Goal: Navigation & Orientation: Find specific page/section

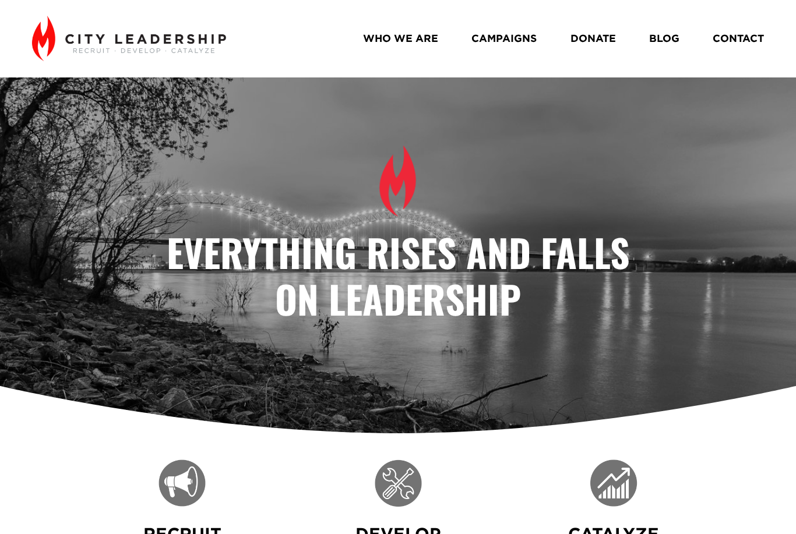
click at [589, 40] on link "DONATE" at bounding box center [592, 39] width 45 height 20
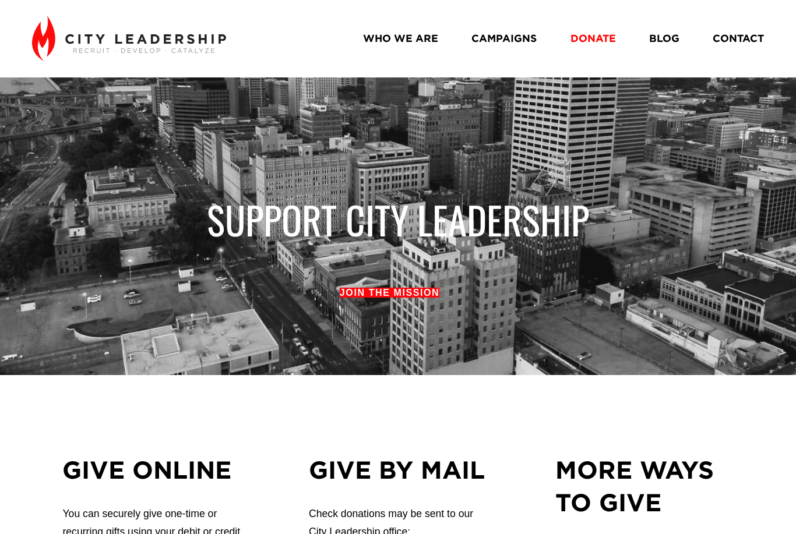
click at [405, 45] on link "WHO WE ARE" at bounding box center [400, 39] width 75 height 20
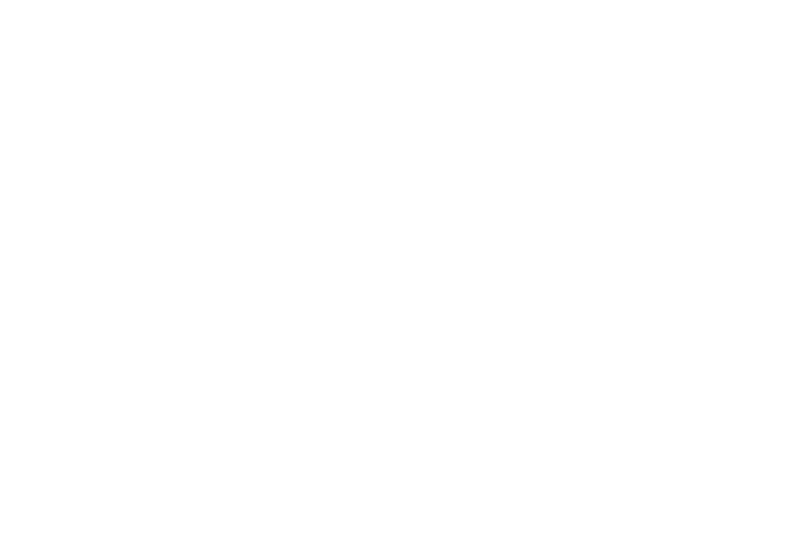
scroll to position [1008, 0]
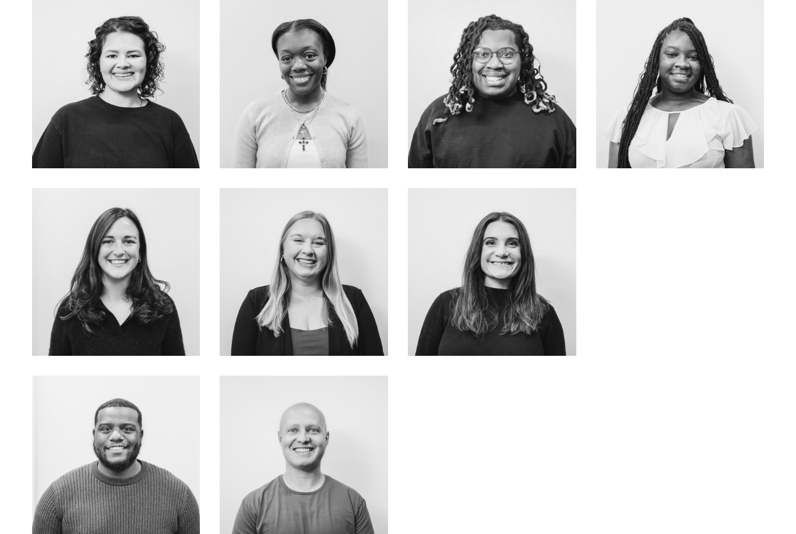
click at [698, 178] on div "NASHAYLA YANCEY Alumni Coordinator About Me" at bounding box center [680, 84] width 188 height 188
click at [693, 125] on link "About Me" at bounding box center [680, 109] width 93 height 31
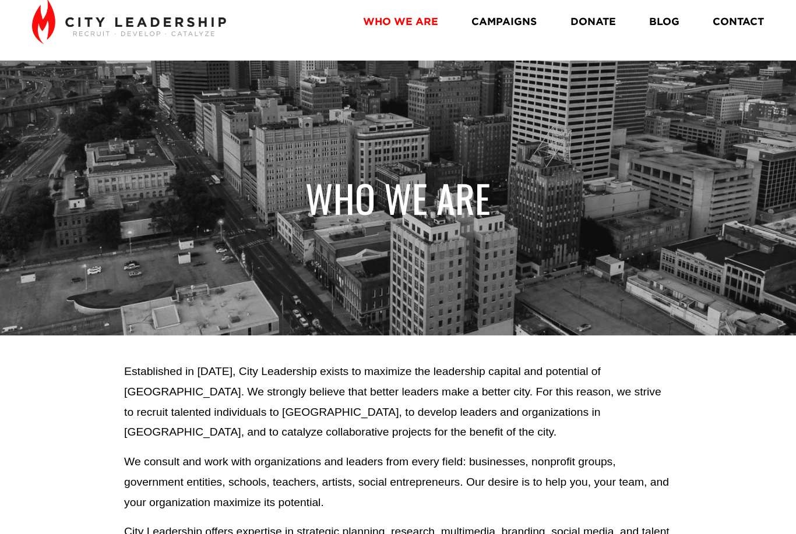
scroll to position [0, 0]
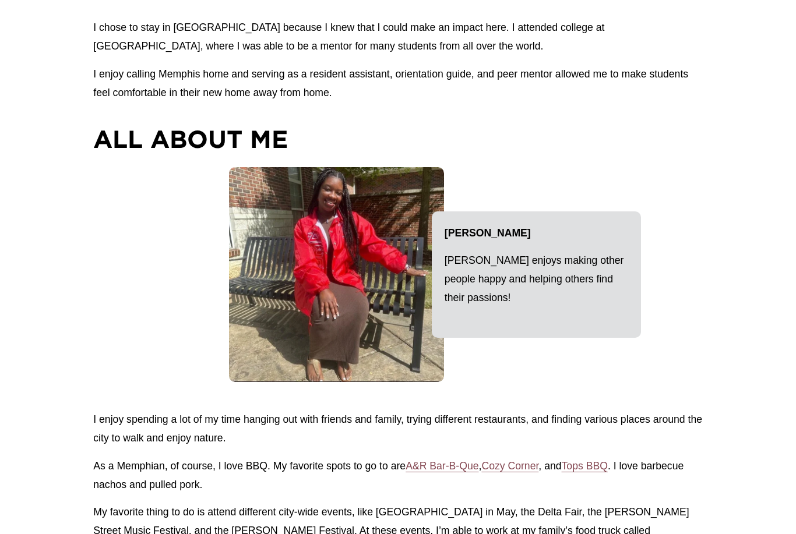
scroll to position [1196, 0]
